Goal: Navigation & Orientation: Find specific page/section

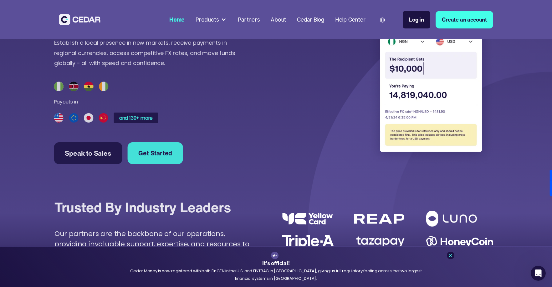
scroll to position [2067, 0]
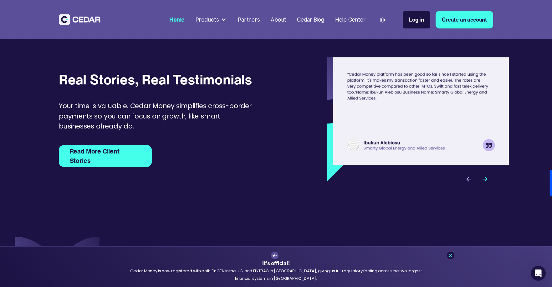
click at [479, 187] on div "next slide" at bounding box center [485, 179] width 16 height 16
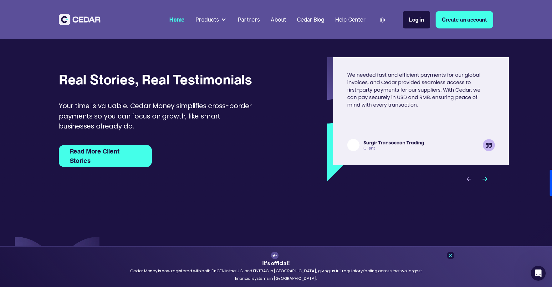
click at [468, 182] on img "previous slide" at bounding box center [469, 179] width 6 height 6
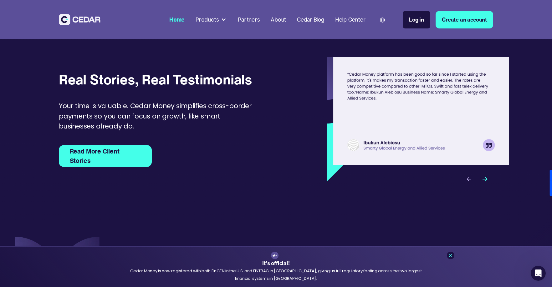
click at [468, 182] on img "previous slide" at bounding box center [469, 179] width 6 height 6
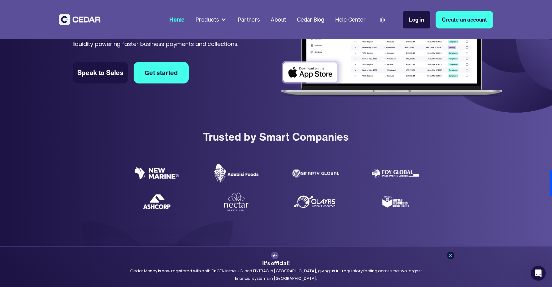
scroll to position [0, 0]
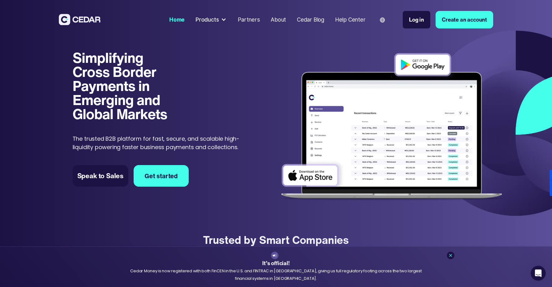
click at [269, 21] on link "About" at bounding box center [278, 20] width 21 height 14
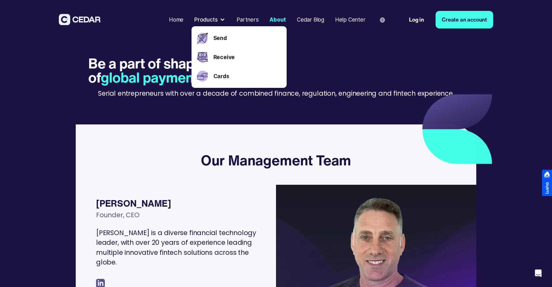
click at [271, 12] on nav "Home Products Send Receive Cards Partners About Cedar Blog Help Center Language…" at bounding box center [329, 20] width 327 height 34
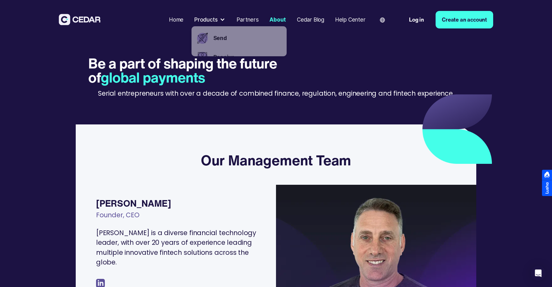
click at [246, 21] on div "Partners" at bounding box center [248, 20] width 22 height 8
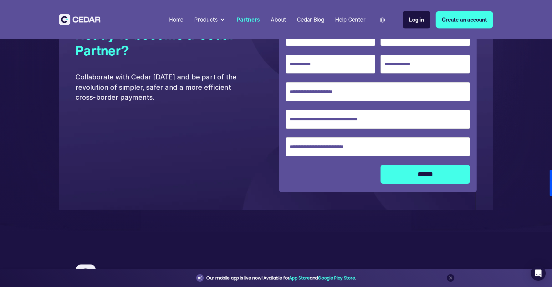
scroll to position [1626, 0]
